Goal: Information Seeking & Learning: Learn about a topic

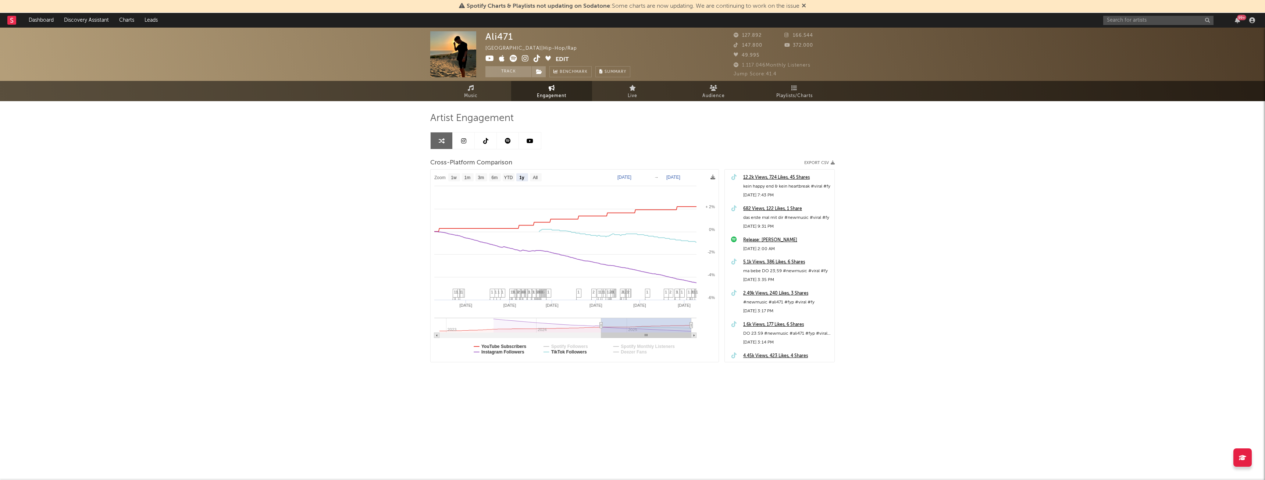
select select "1y"
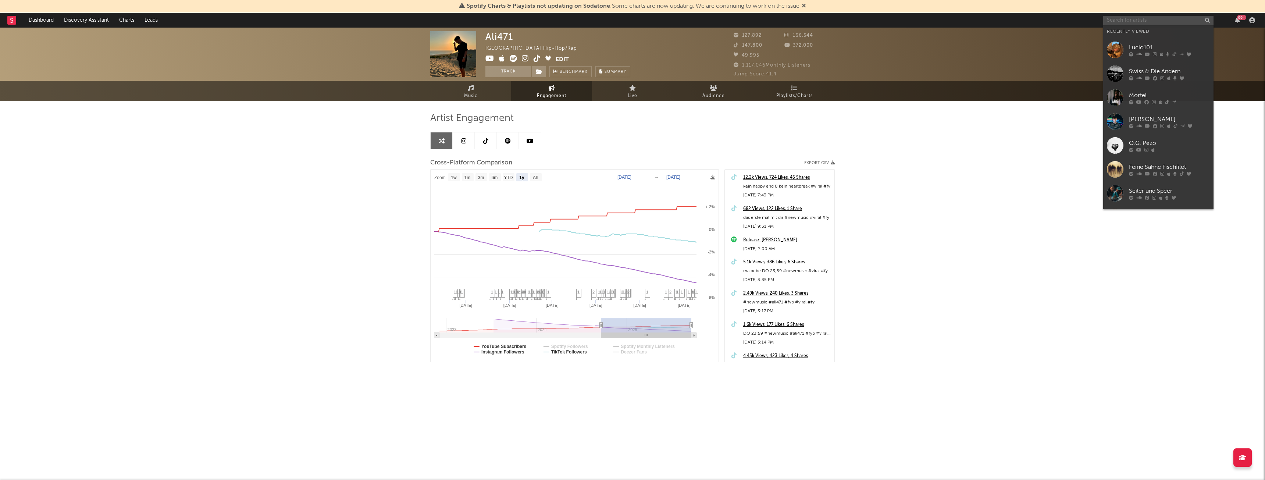
click at [1117, 18] on input "text" at bounding box center [1158, 20] width 110 height 9
type input "libatiba"
click at [1150, 153] on div "Libatiba" at bounding box center [1169, 154] width 81 height 9
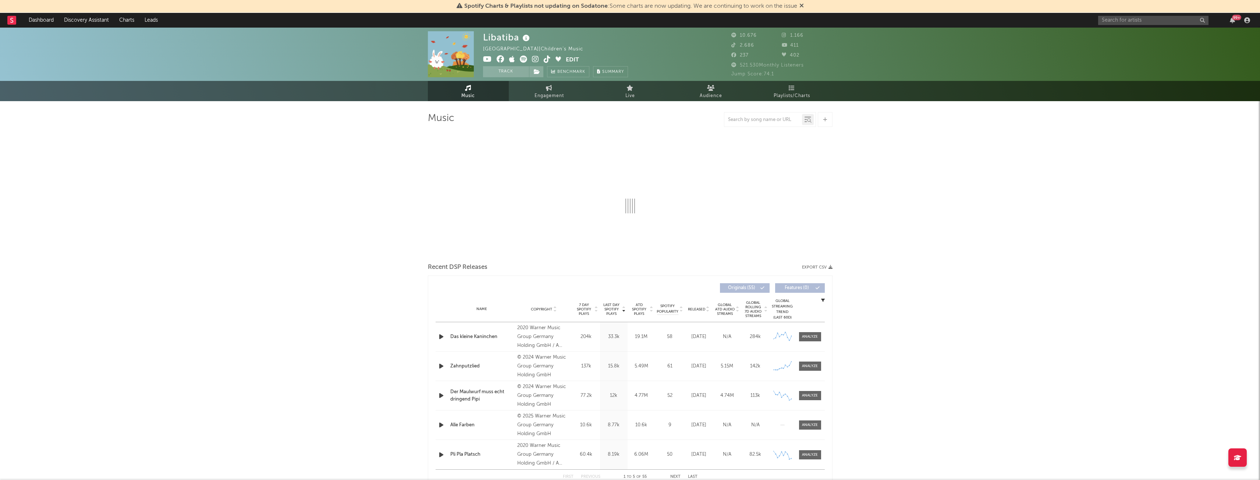
select select "6m"
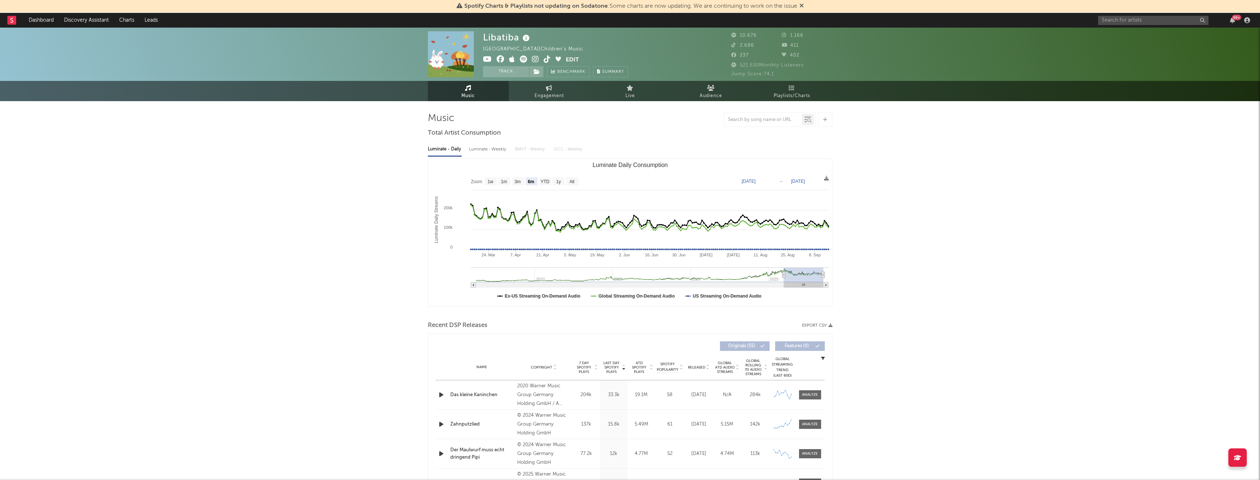
select select "6m"
click at [549, 89] on icon at bounding box center [549, 88] width 6 height 6
select select "1w"
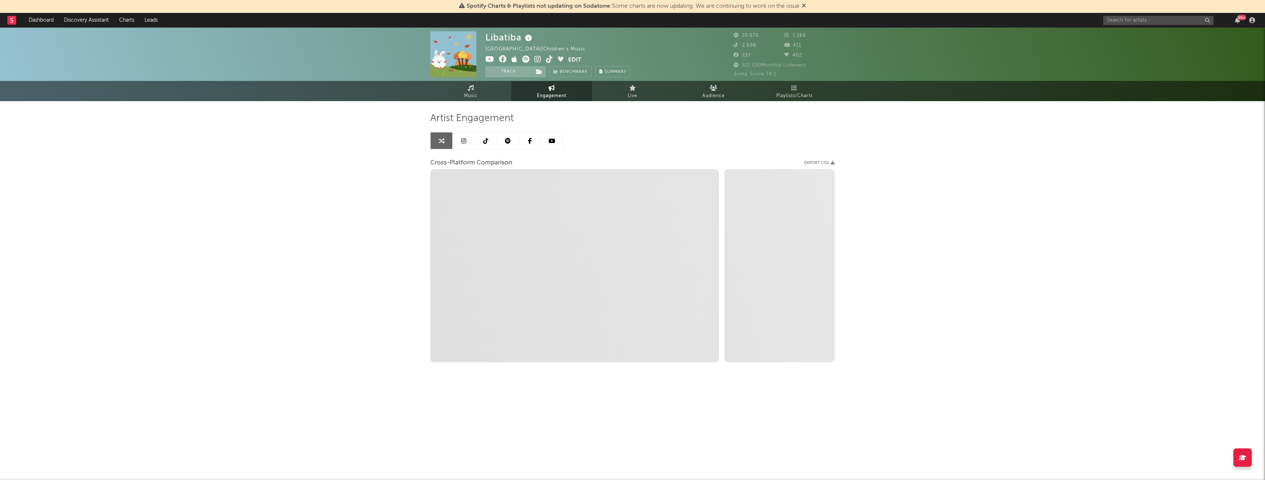
select select "1m"
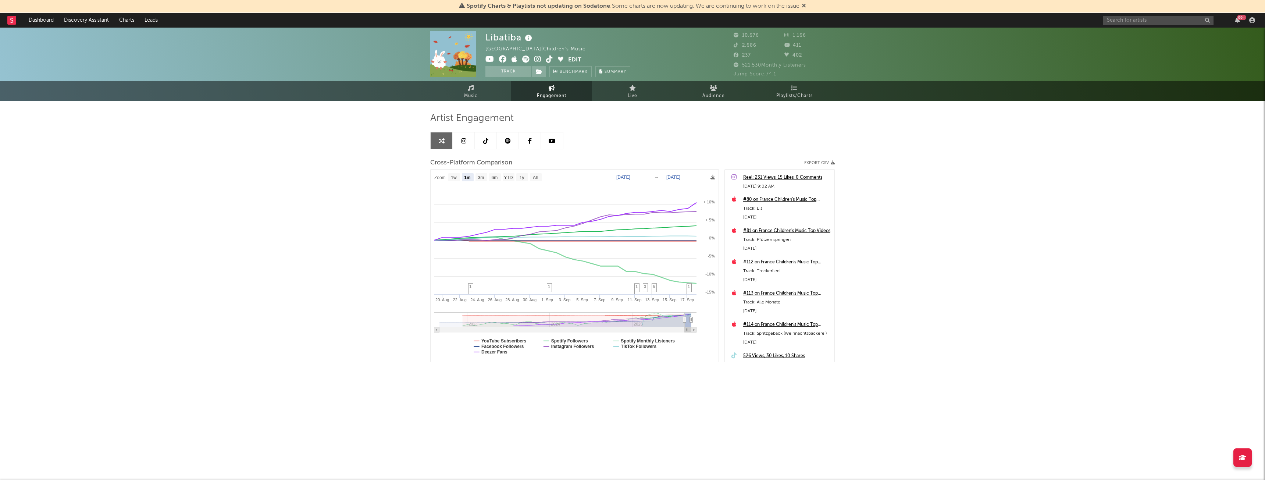
click at [627, 336] on rect at bounding box center [575, 266] width 288 height 192
click at [627, 341] on text "Spotify Monthly Listeners" at bounding box center [648, 340] width 54 height 5
select select "1m"
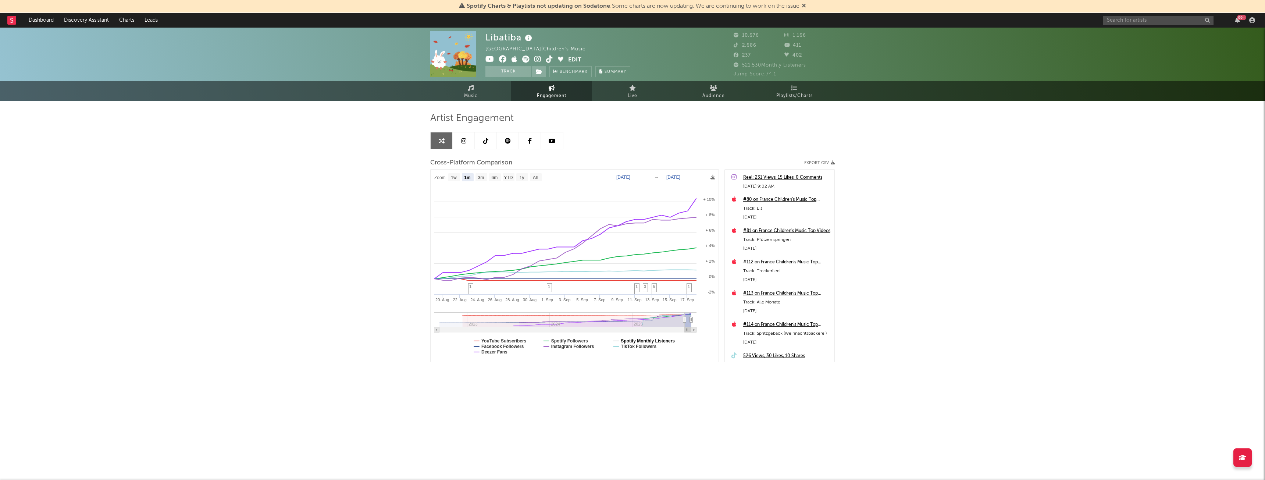
click at [627, 341] on text "Spotify Monthly Listeners" at bounding box center [648, 340] width 54 height 5
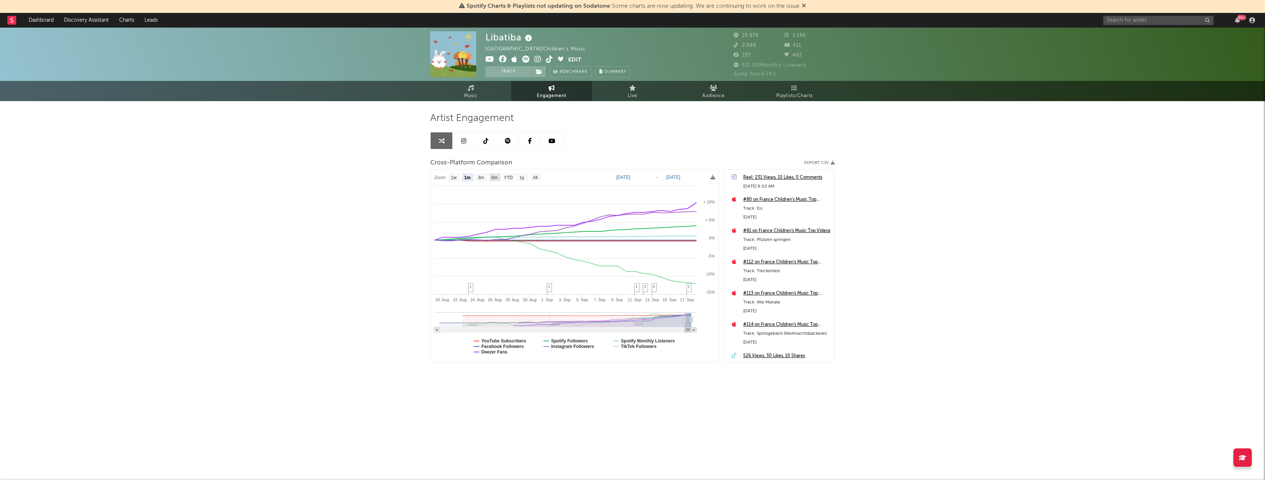
click at [495, 175] on text "6m" at bounding box center [495, 177] width 6 height 5
select select "6m"
type input "[DATE]"
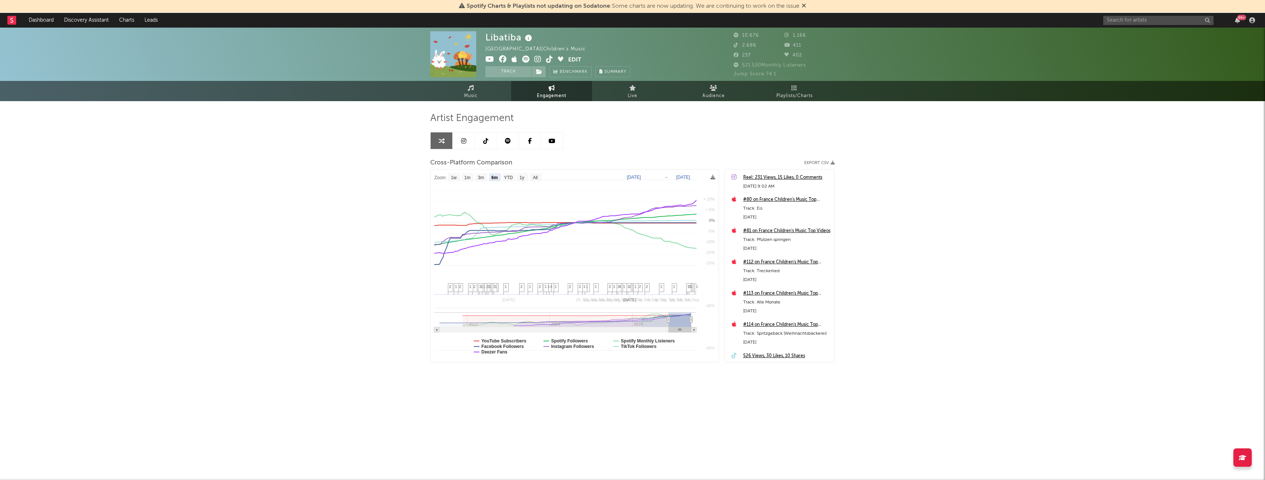
select select "6m"
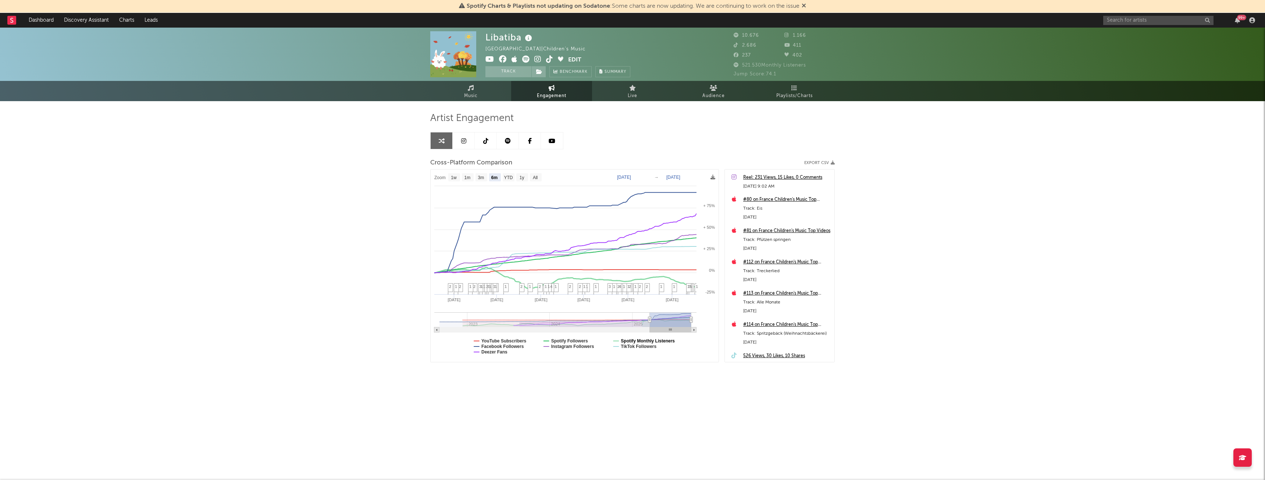
click at [626, 339] on text "Spotify Monthly Listeners" at bounding box center [648, 340] width 54 height 5
select select "6m"
click at [584, 341] on text "Spotify Followers" at bounding box center [569, 340] width 37 height 5
select select "6m"
click at [501, 347] on text "Facebook Followers" at bounding box center [502, 346] width 43 height 5
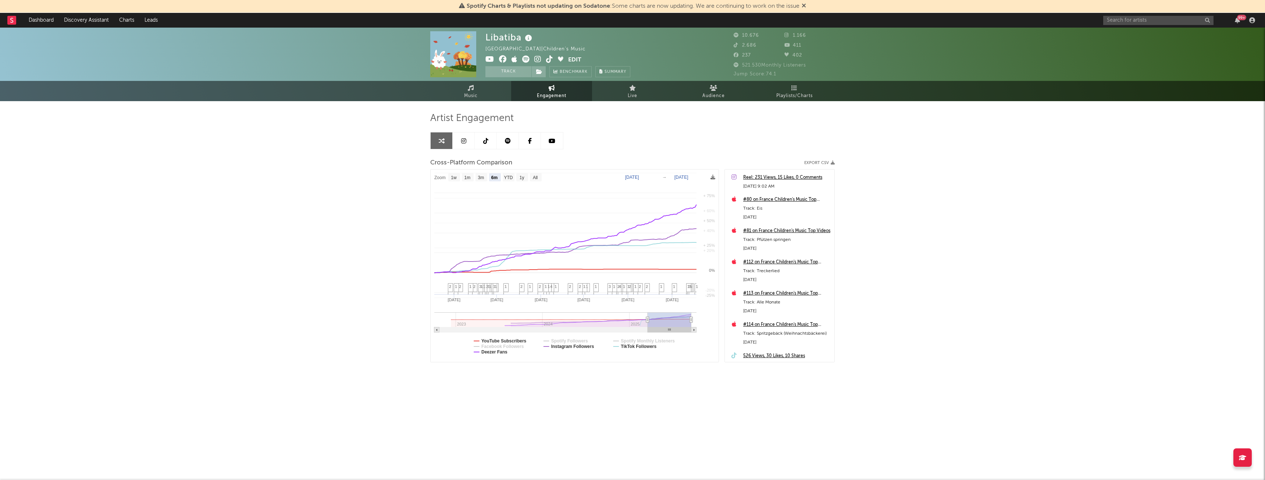
select select "6m"
click at [499, 344] on text "Facebook Followers" at bounding box center [502, 346] width 43 height 5
select select "6m"
click at [502, 352] on text "Deezer Fans" at bounding box center [494, 351] width 26 height 5
select select "6m"
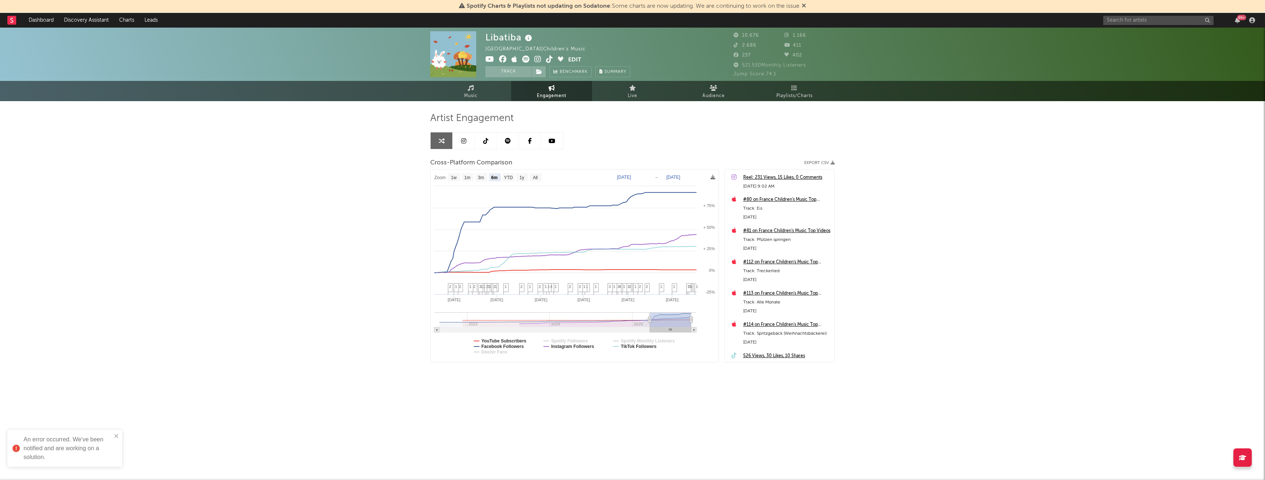
click at [465, 141] on icon at bounding box center [463, 141] width 5 height 6
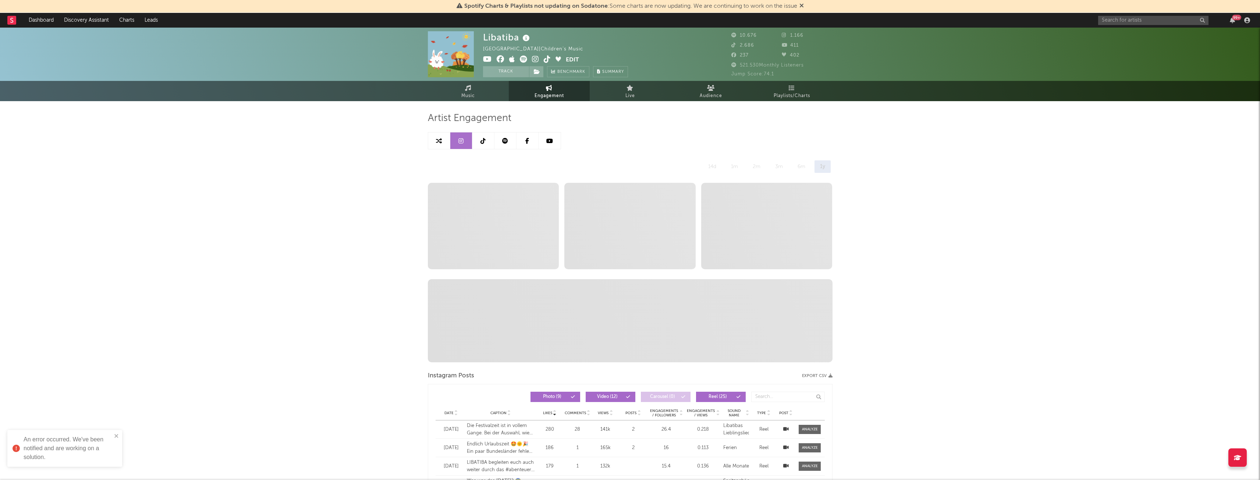
select select "6m"
